Goal: Information Seeking & Learning: Learn about a topic

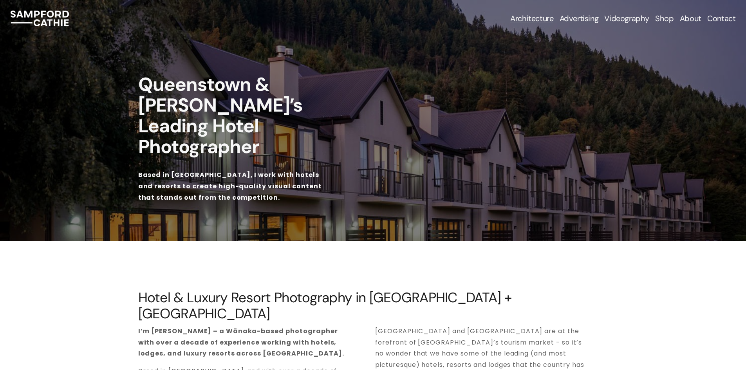
click at [0, 0] on span "Advertising & Brand Photography" at bounding box center [0, 0] width 0 height 0
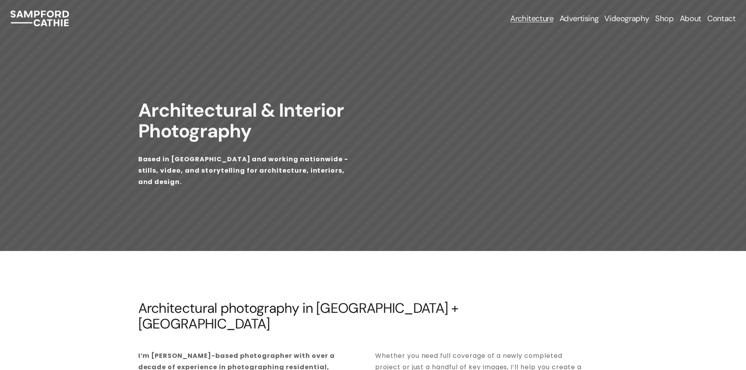
click at [0, 0] on span "Hotels & Resorts" at bounding box center [0, 0] width 0 height 0
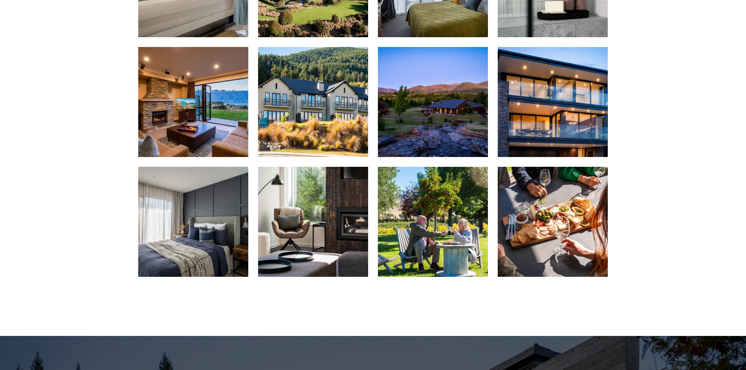
scroll to position [431, 0]
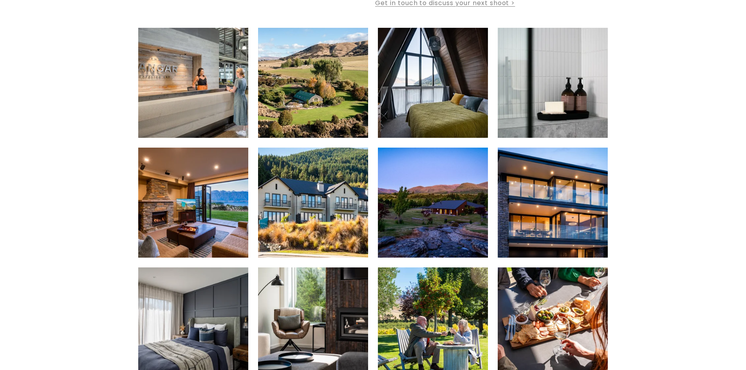
click at [571, 148] on img at bounding box center [552, 203] width 165 height 110
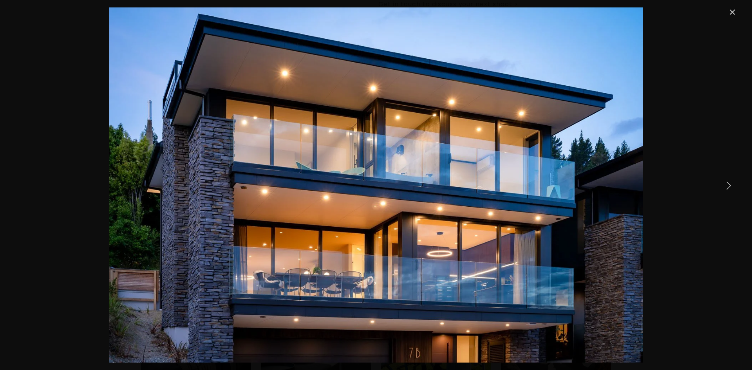
click at [735, 14] on link "Close" at bounding box center [731, 11] width 9 height 9
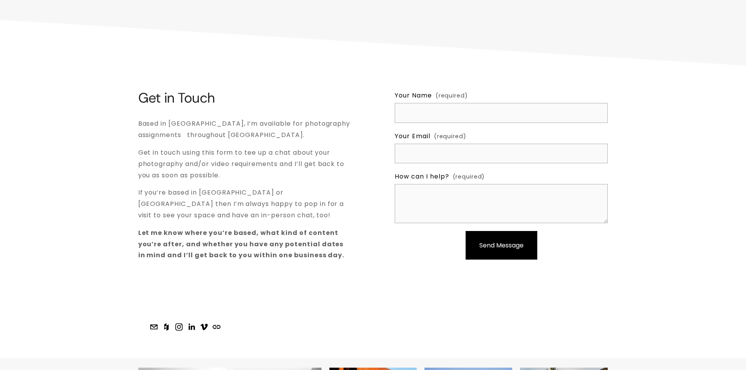
scroll to position [2306, 0]
